Goal: Find specific page/section: Find specific page/section

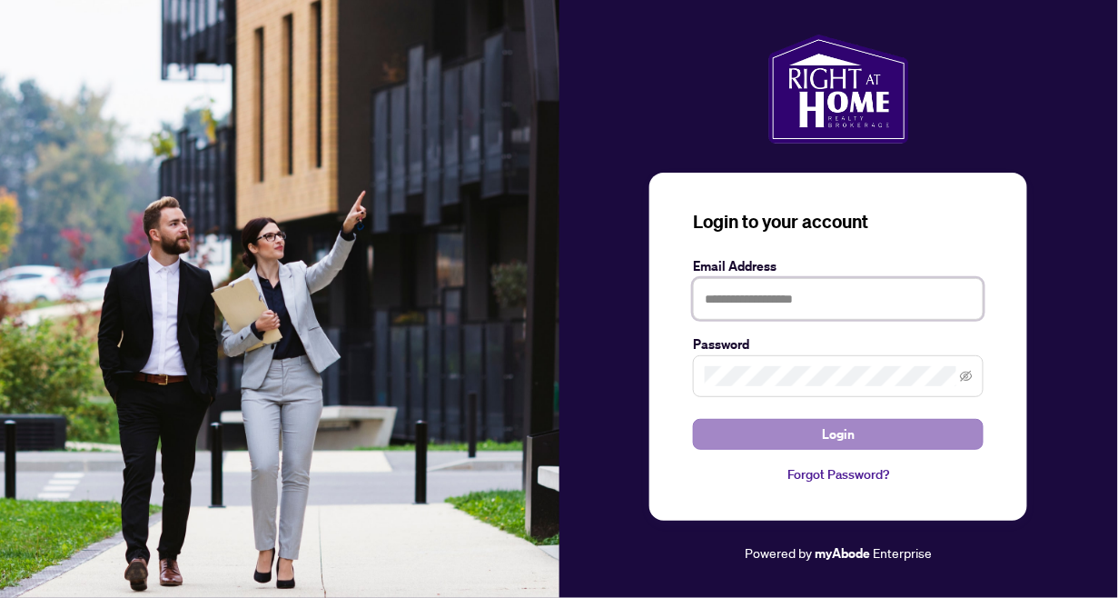
type input "**********"
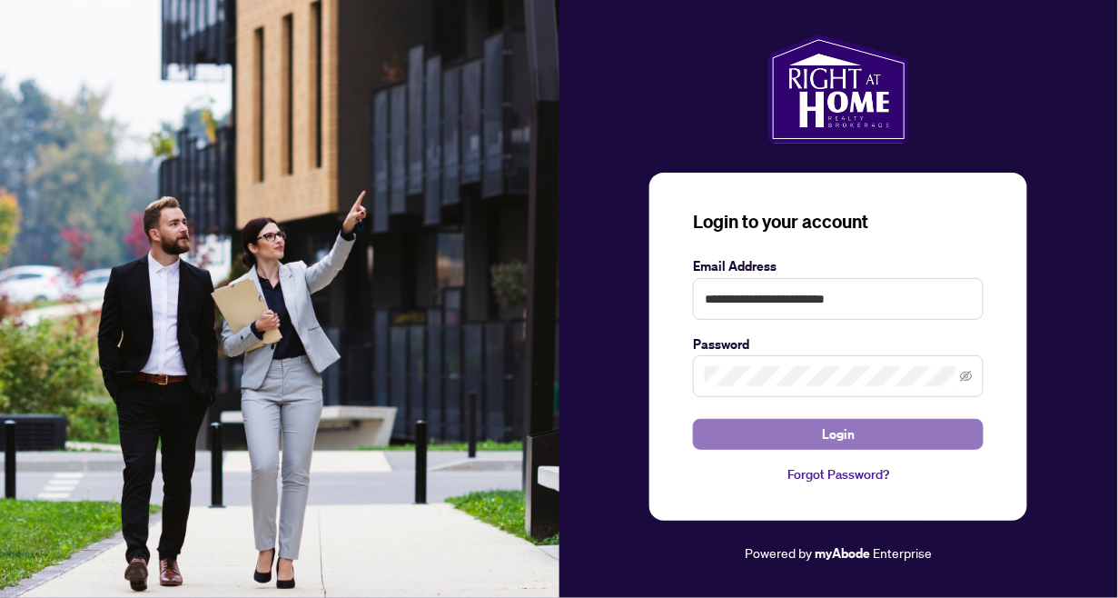
click at [868, 431] on button "Login" at bounding box center [838, 434] width 291 height 31
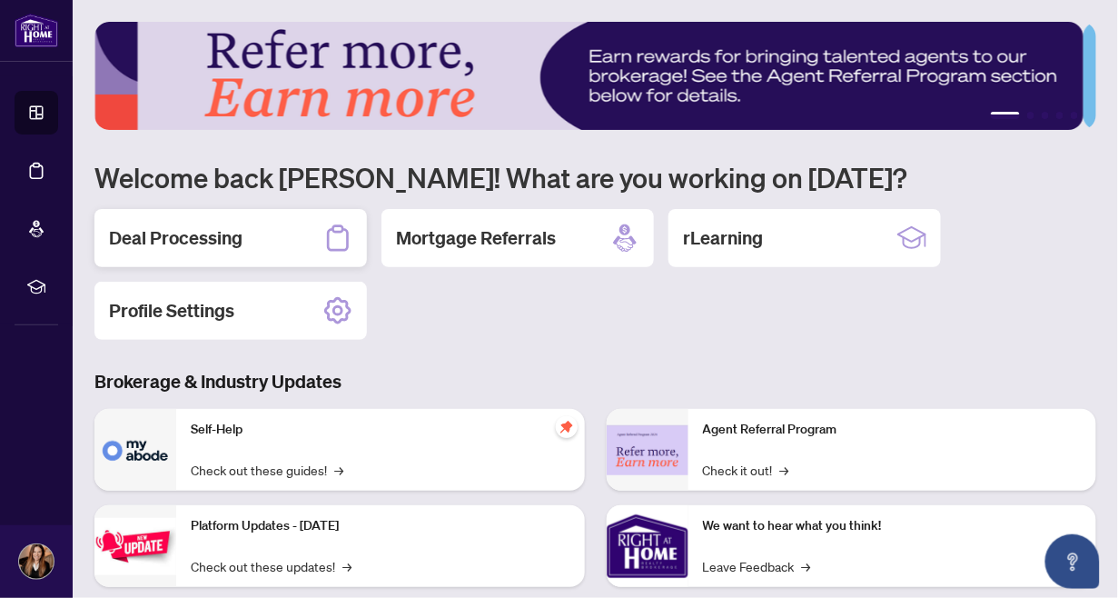
click at [249, 233] on div "Deal Processing" at bounding box center [230, 238] width 272 height 58
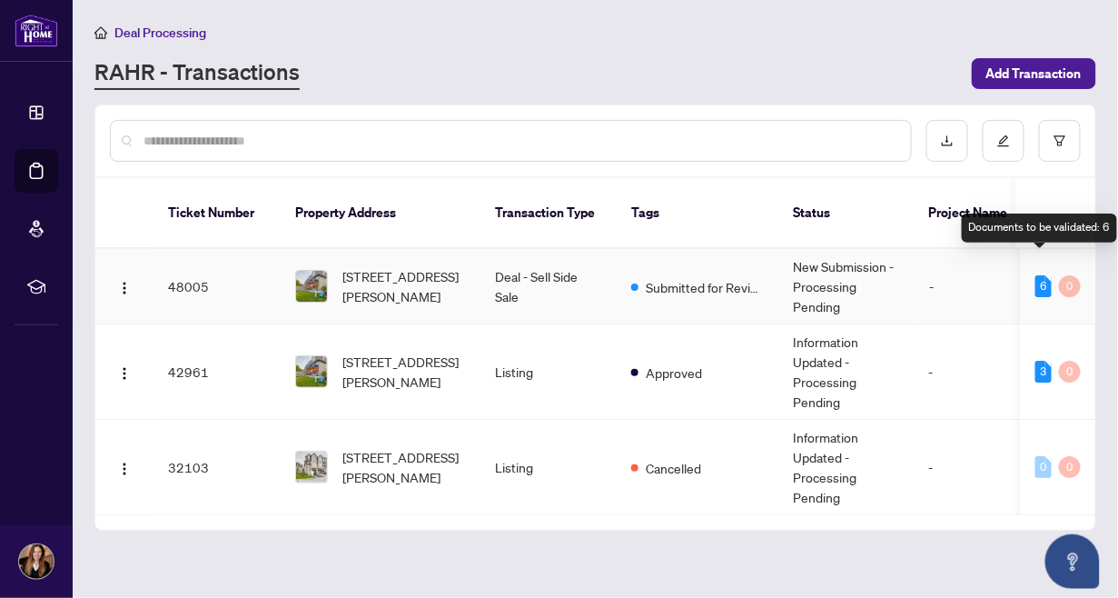
click at [1035, 275] on div "6" at bounding box center [1043, 286] width 16 height 22
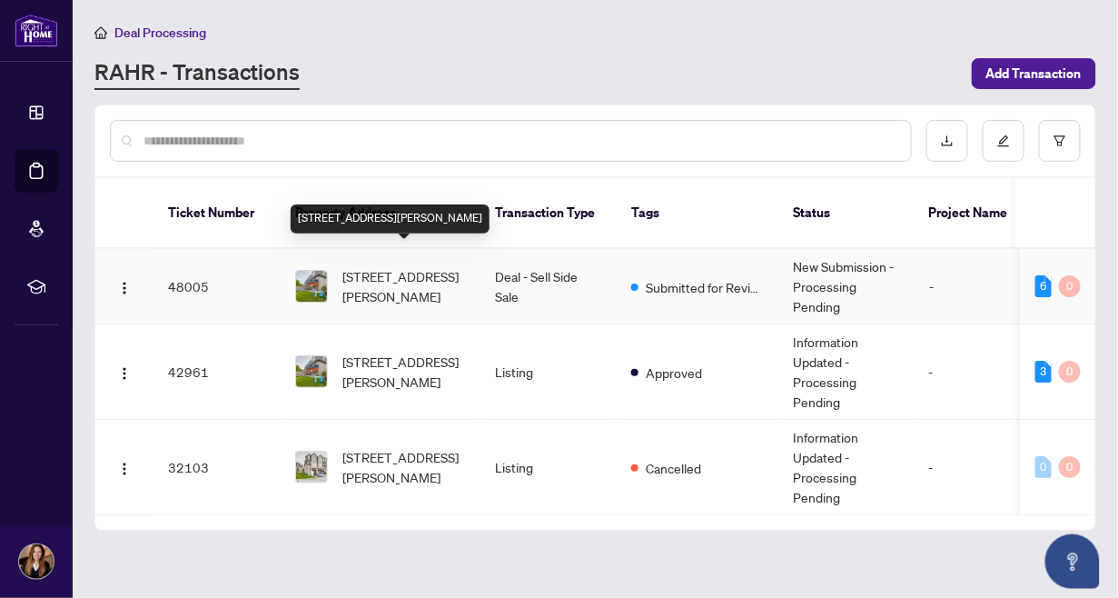
click at [382, 266] on span "[STREET_ADDRESS][PERSON_NAME]" at bounding box center [404, 286] width 124 height 40
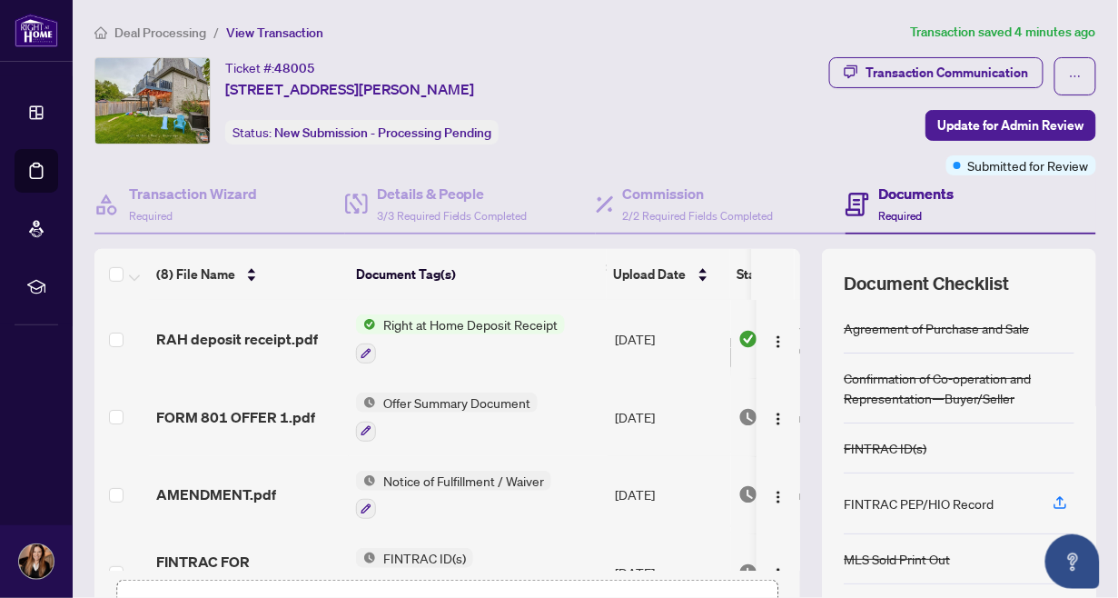
click at [517, 323] on span "Right at Home Deposit Receipt" at bounding box center [470, 324] width 189 height 20
click at [242, 335] on span "RAH deposit receipt.pdf" at bounding box center [237, 339] width 162 height 22
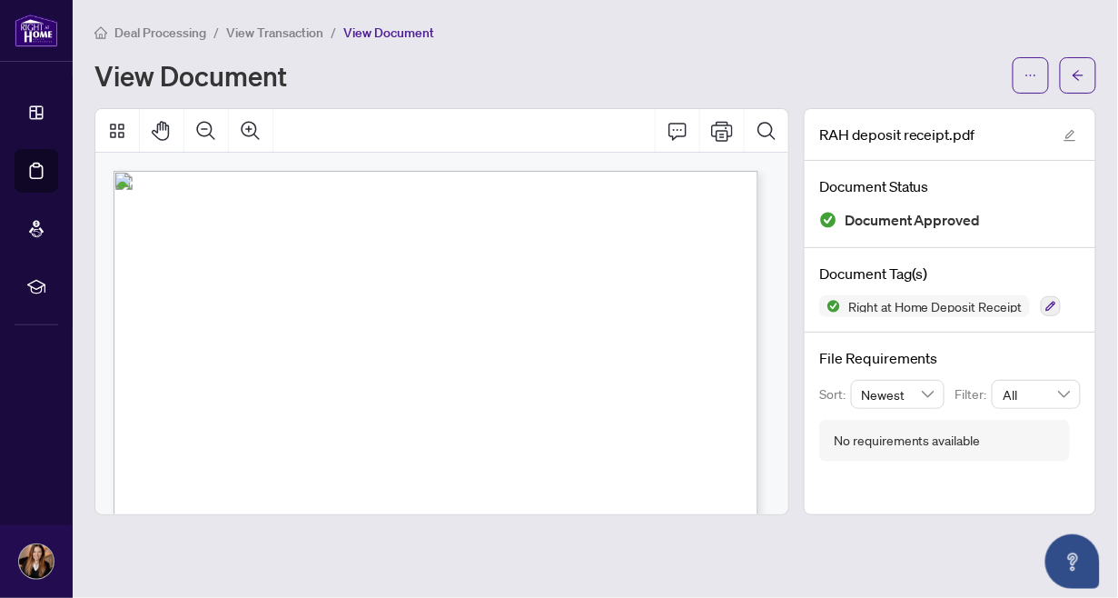
click at [728, 58] on div "View Document" at bounding box center [595, 75] width 1002 height 36
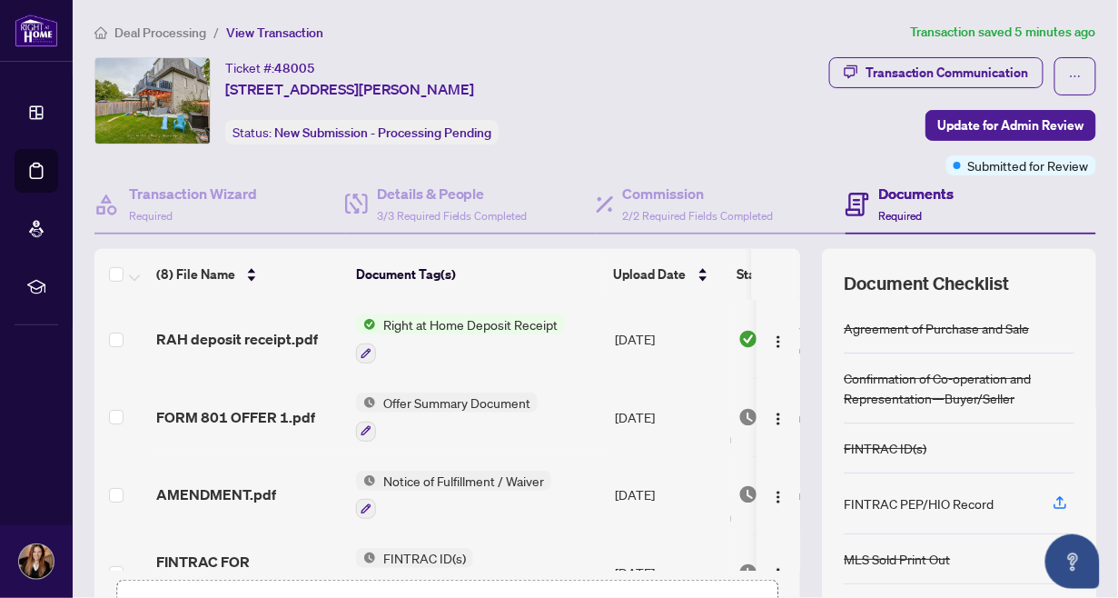
click at [415, 317] on span "Right at Home Deposit Receipt" at bounding box center [470, 324] width 189 height 20
click at [259, 335] on span "RAH deposit receipt.pdf" at bounding box center [237, 339] width 162 height 22
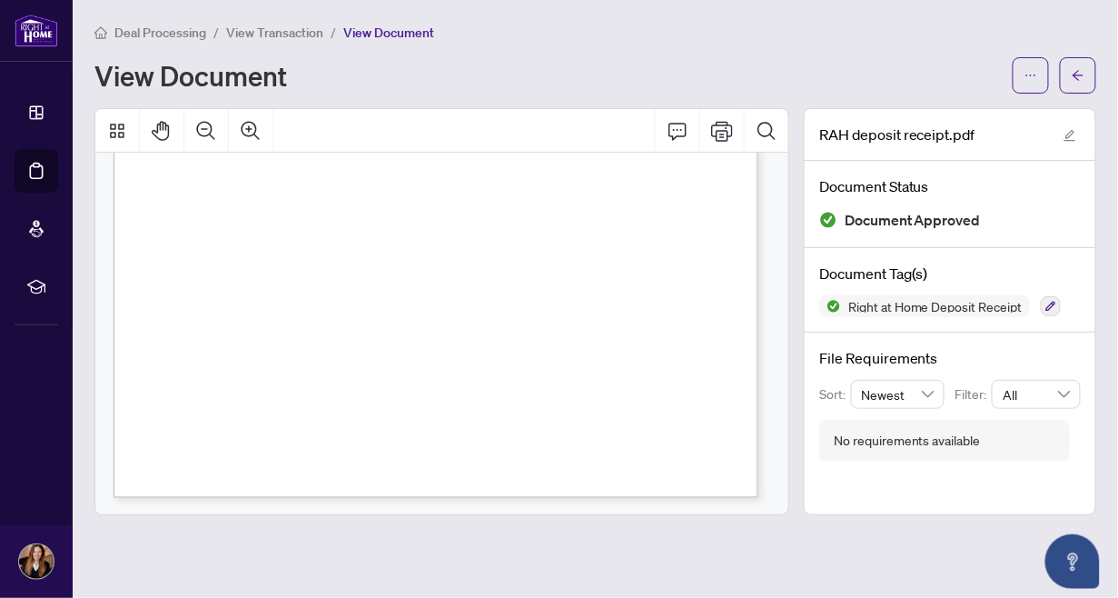
scroll to position [509, 0]
click at [706, 48] on div "Deal Processing / View Transaction / View Document View Document" at bounding box center [595, 58] width 1002 height 72
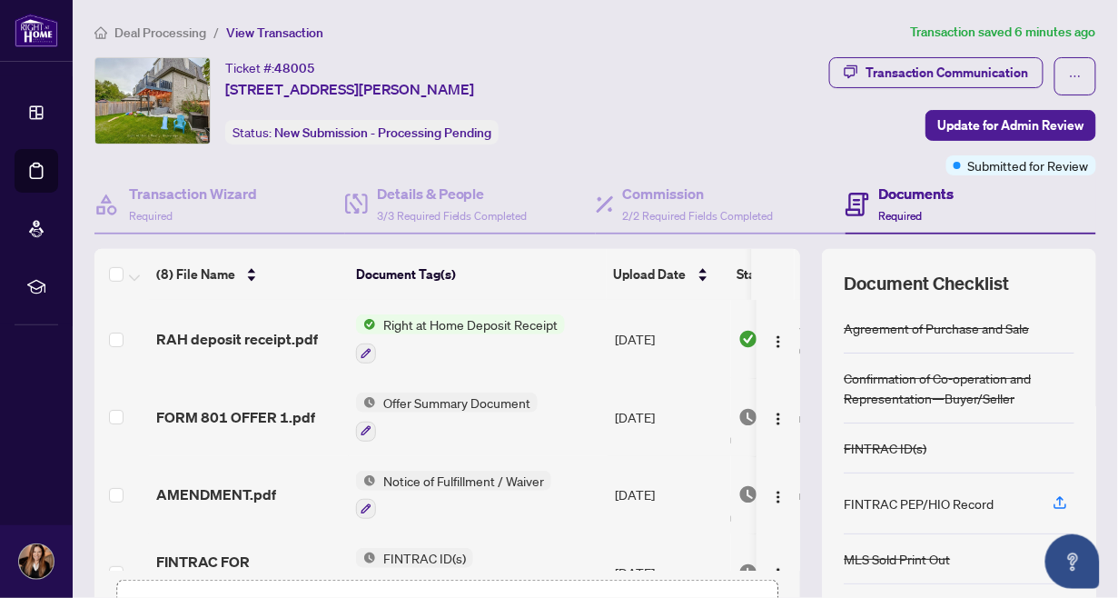
scroll to position [232, 0]
click at [771, 337] on img "button" at bounding box center [778, 341] width 15 height 15
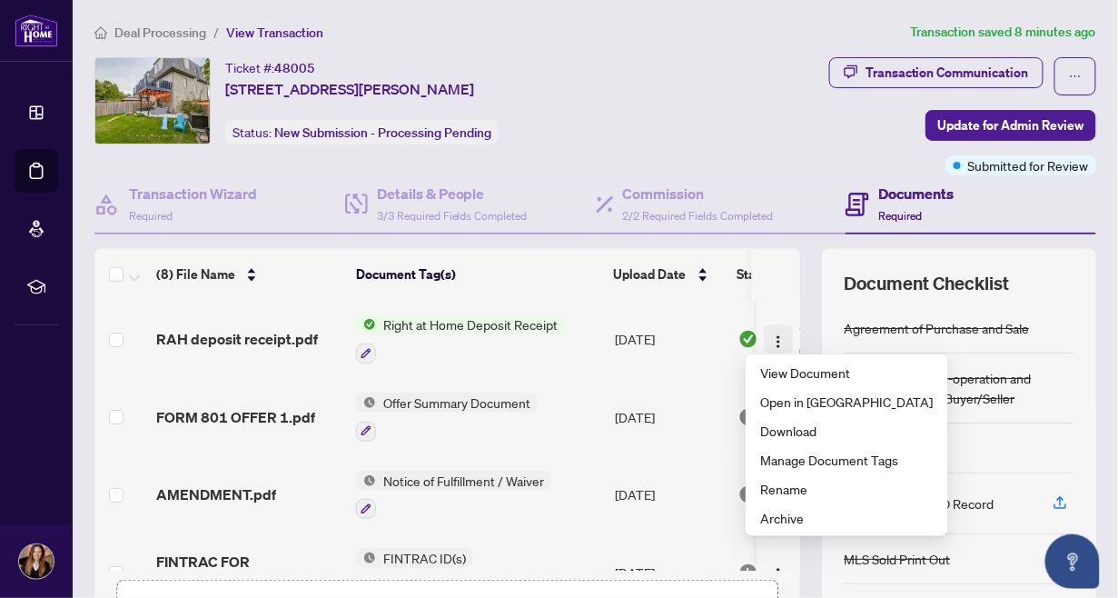
click at [771, 337] on img "button" at bounding box center [778, 341] width 15 height 15
